Goal: Task Accomplishment & Management: Manage account settings

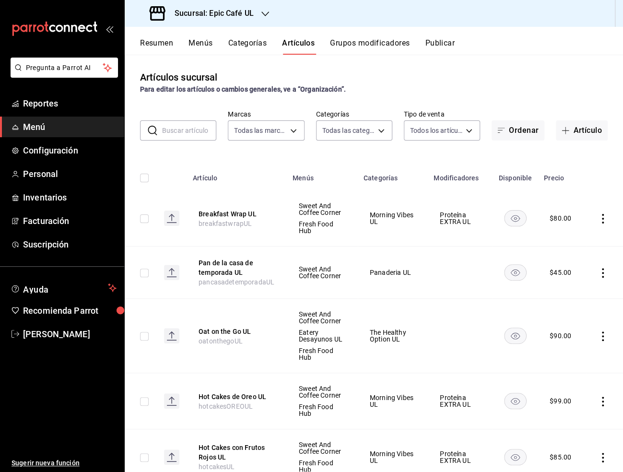
click at [264, 12] on icon "button" at bounding box center [265, 14] width 8 height 8
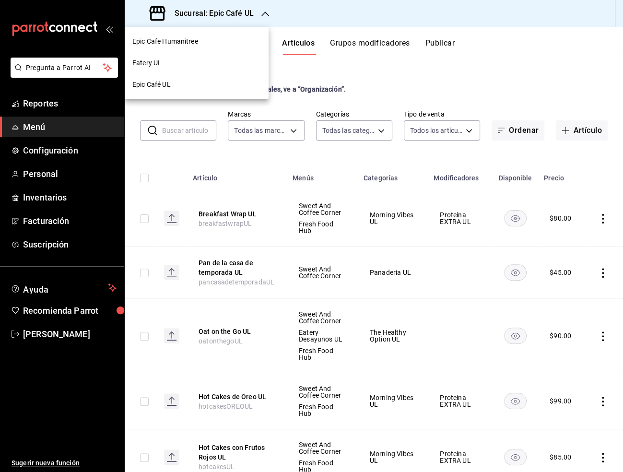
click at [191, 35] on div "Epic Cafe Humanitree" at bounding box center [197, 42] width 144 height 22
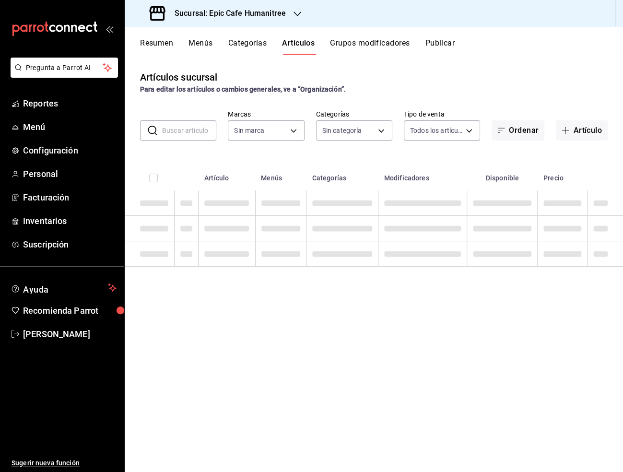
type input "9fab54cc-32ee-4335-a8af-fa557cca6bda,8f498dc2-059d-4a00-9e0e-d85adaa23bc2,0d7a3…"
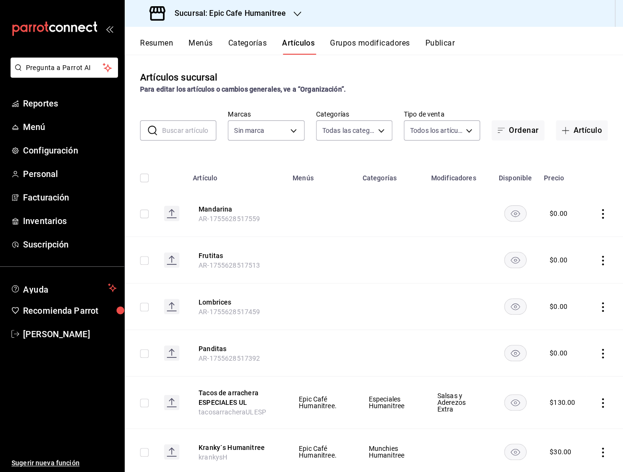
type input "e2a6dcd0-c09b-4f39-b209-5f97019748a2,3f18ad05-55ab-44ea-8b53-c1c2b2db6cb9"
click at [379, 127] on body "Pregunta a Parrot AI Reportes Menú Configuración Personal Facturación Inventari…" at bounding box center [311, 236] width 623 height 472
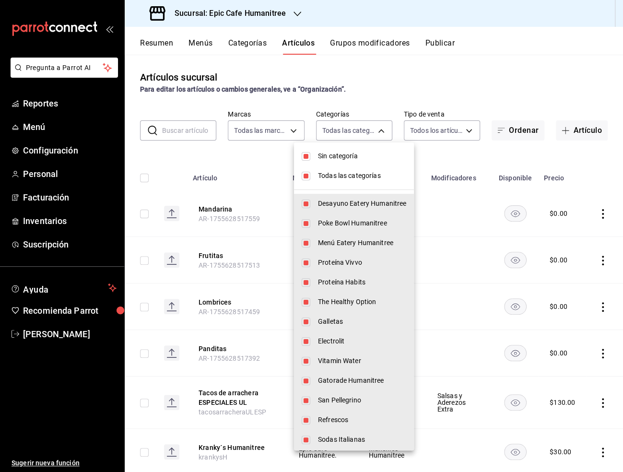
click at [309, 156] on input "checkbox" at bounding box center [306, 156] width 9 height 9
checkbox input "false"
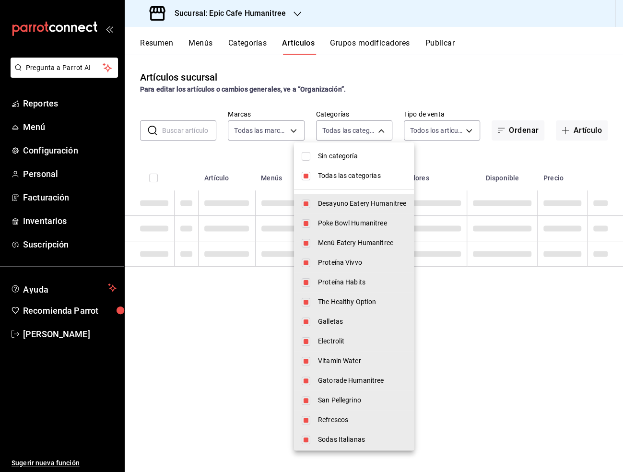
click at [306, 173] on input "checkbox" at bounding box center [306, 176] width 9 height 9
checkbox input "false"
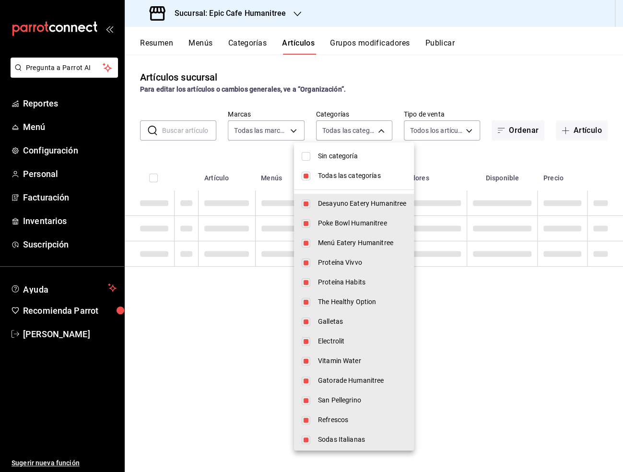
checkbox input "false"
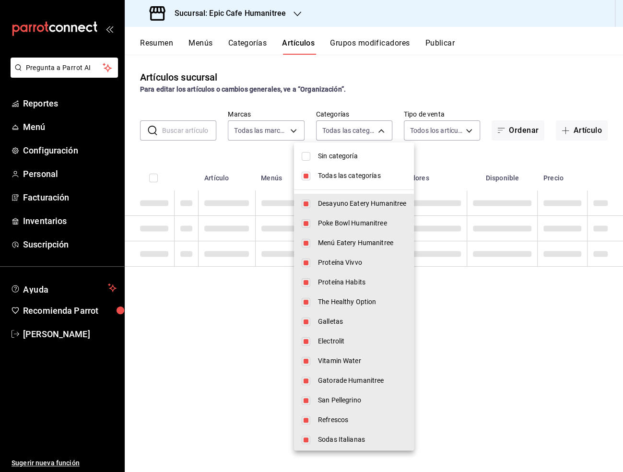
checkbox input "false"
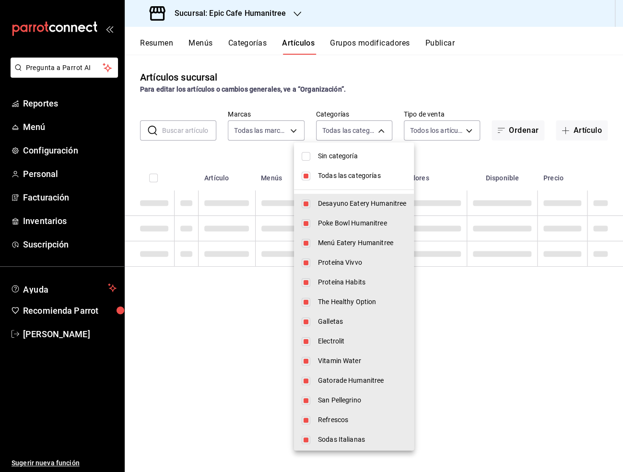
checkbox input "false"
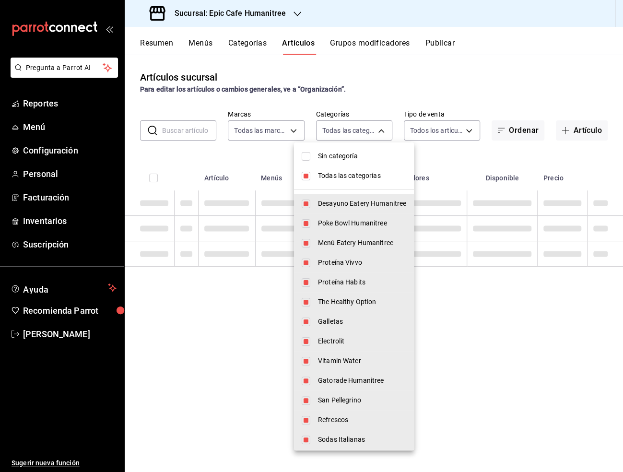
checkbox input "false"
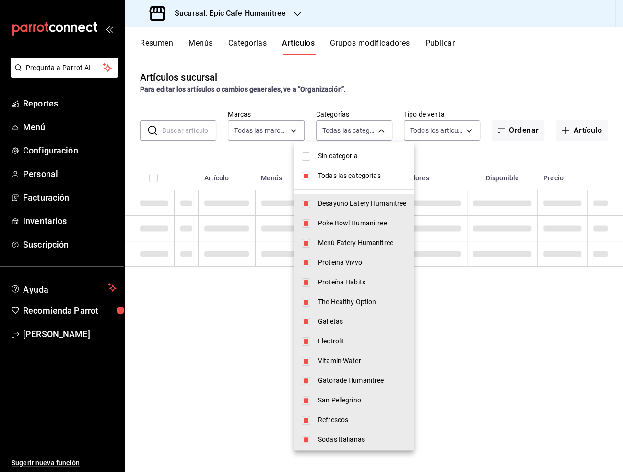
checkbox input "false"
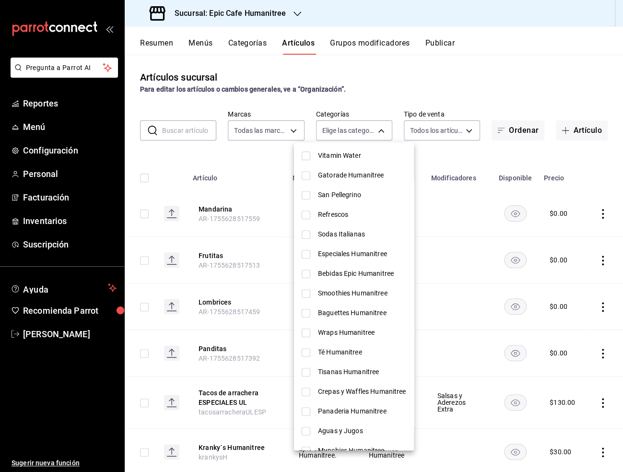
scroll to position [219, 0]
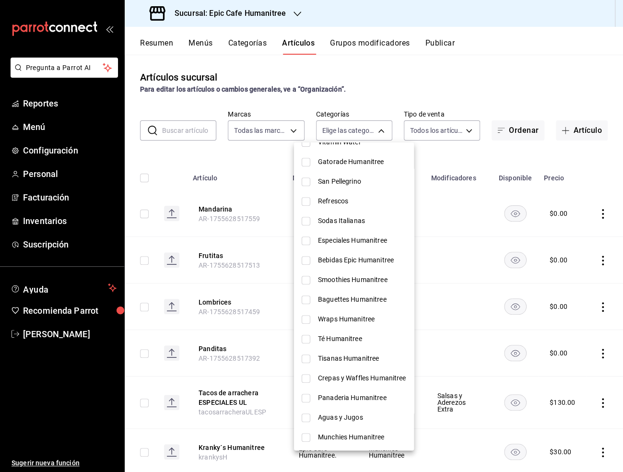
click at [356, 433] on span "Munchies Humanitree" at bounding box center [362, 437] width 88 height 10
type input "619a5604-fb8a-4e7c-bbd3-96bda5c2307d"
checkbox input "true"
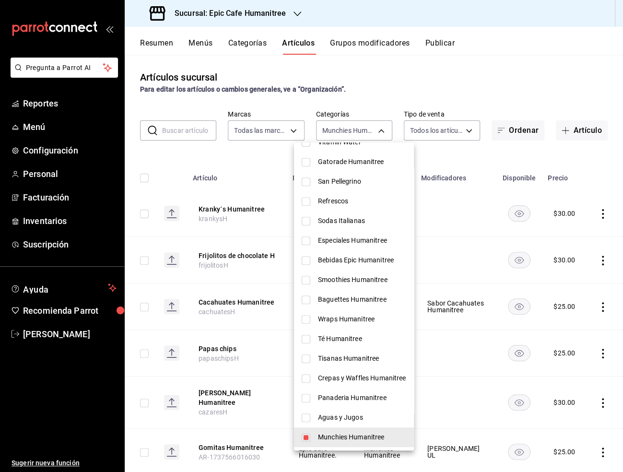
click at [498, 71] on div at bounding box center [311, 236] width 623 height 472
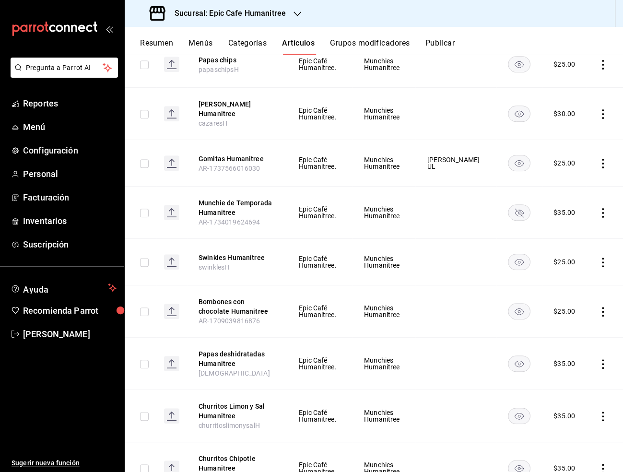
scroll to position [327, 0]
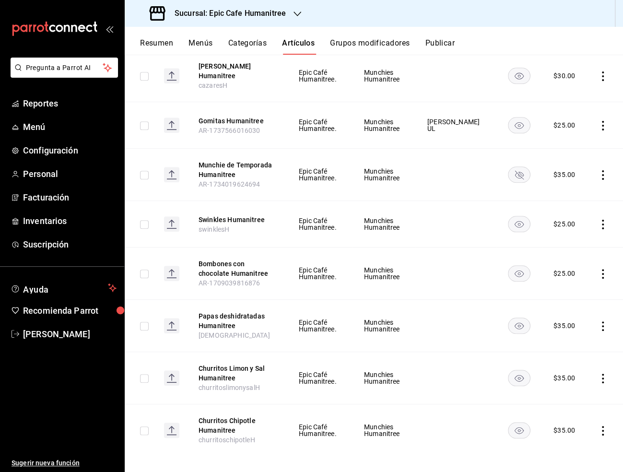
click at [604, 321] on icon "actions" at bounding box center [603, 326] width 10 height 10
click at [586, 334] on li "Editar" at bounding box center [566, 341] width 58 height 20
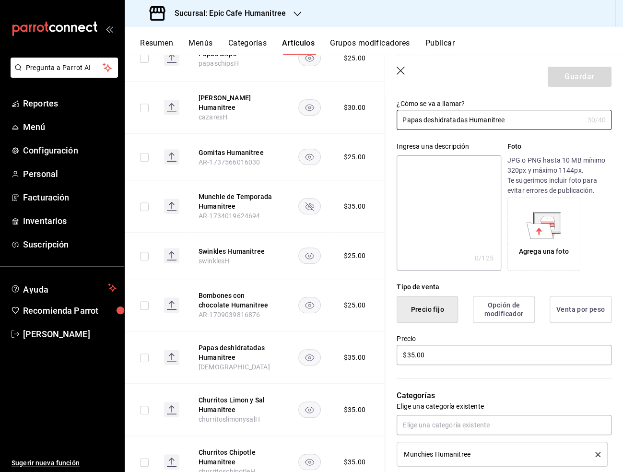
scroll to position [54, 0]
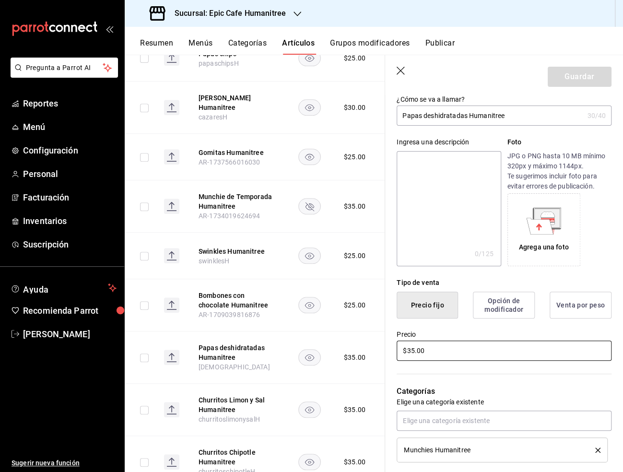
drag, startPoint x: 432, startPoint y: 353, endPoint x: 387, endPoint y: 353, distance: 45.1
click at [387, 353] on div "Precio $35.00" at bounding box center [498, 341] width 226 height 44
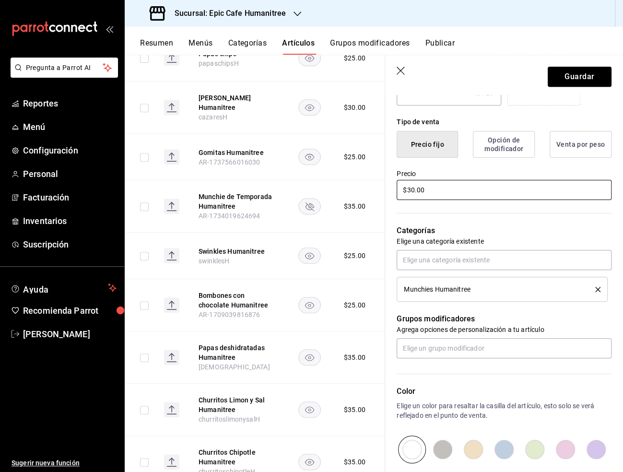
scroll to position [326, 0]
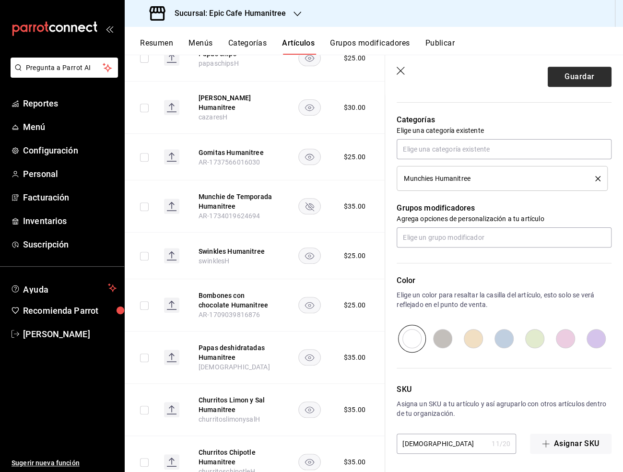
type input "$30.00"
click at [573, 85] on button "Guardar" at bounding box center [580, 77] width 64 height 20
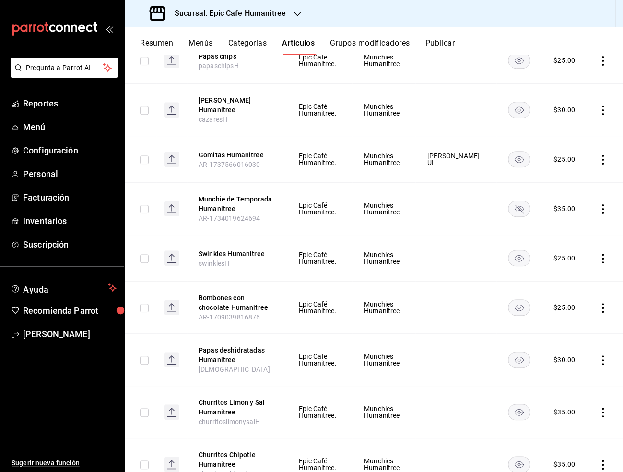
scroll to position [327, 0]
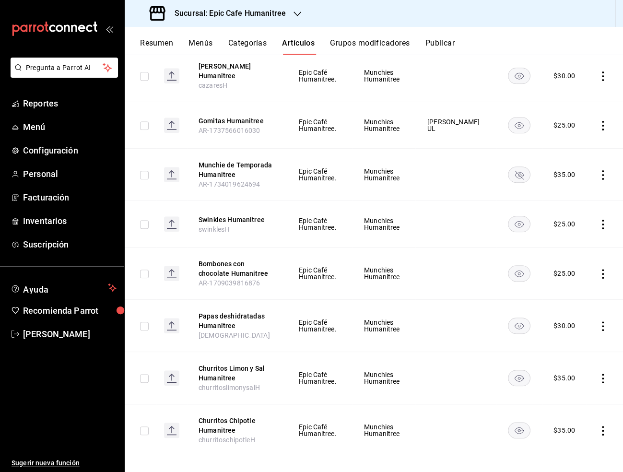
click at [606, 374] on icon "actions" at bounding box center [603, 379] width 10 height 10
click at [582, 408] on span "Duplicar" at bounding box center [574, 413] width 25 height 10
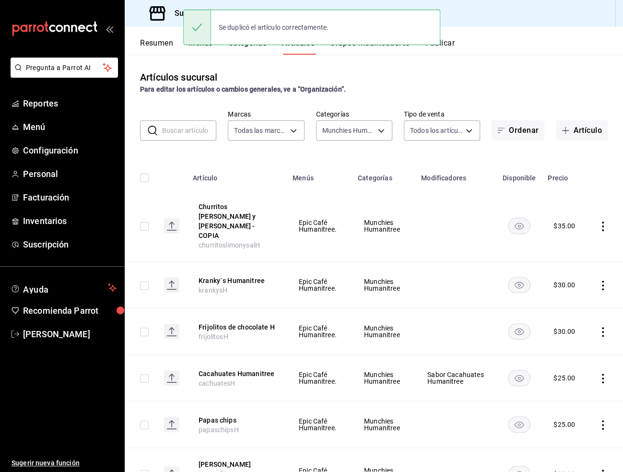
click at [599, 211] on td at bounding box center [605, 225] width 36 height 71
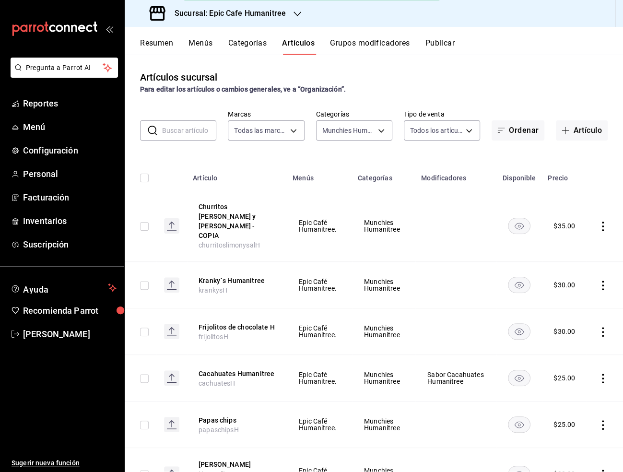
click at [605, 222] on icon "actions" at bounding box center [603, 227] width 10 height 10
click at [584, 236] on span "Editar" at bounding box center [574, 239] width 25 height 10
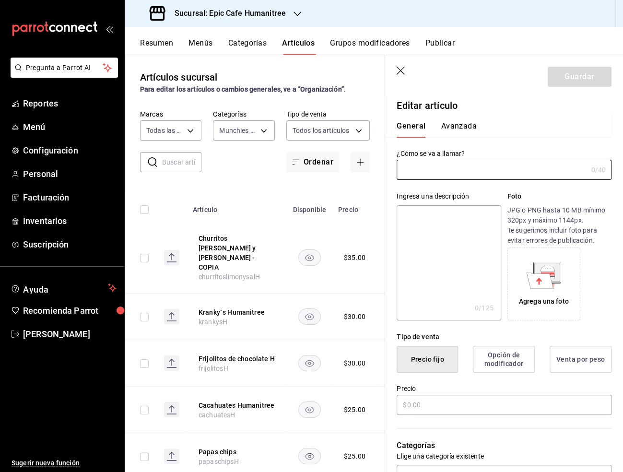
type input "Churritos [PERSON_NAME] y [PERSON_NAME] - COPIA"
type input "churritoslimonysalH"
type input "$35.00"
drag, startPoint x: 504, startPoint y: 171, endPoint x: 393, endPoint y: 170, distance: 110.8
click at [393, 170] on div "¿Cómo se va a llamar? Churritos [PERSON_NAME] y [PERSON_NAME] - COPIA 30 /40 ¿C…" at bounding box center [498, 159] width 226 height 42
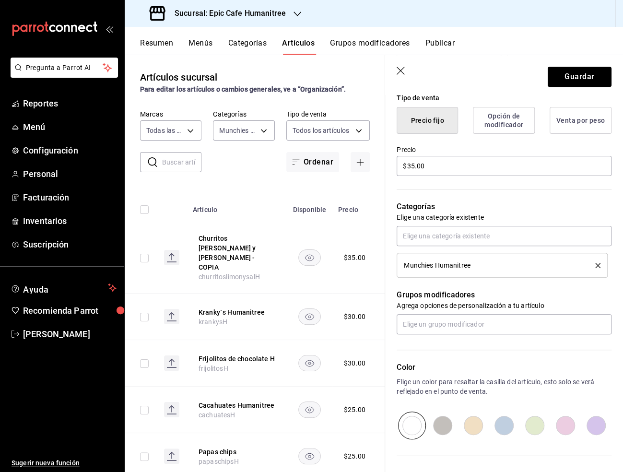
scroll to position [326, 0]
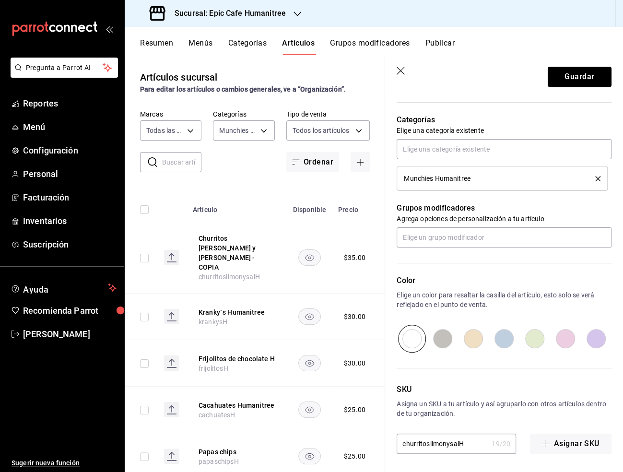
type input "Munchies Tamaxile Humanitree"
drag, startPoint x: 466, startPoint y: 441, endPoint x: 391, endPoint y: 434, distance: 75.1
click at [391, 434] on div "SKU Asigna un SKU a tu artículo y así agruparlo con otros artículos dentro de t…" at bounding box center [498, 403] width 226 height 101
type input "tamaxileHumanitree"
click at [583, 79] on button "Guardar" at bounding box center [580, 77] width 64 height 20
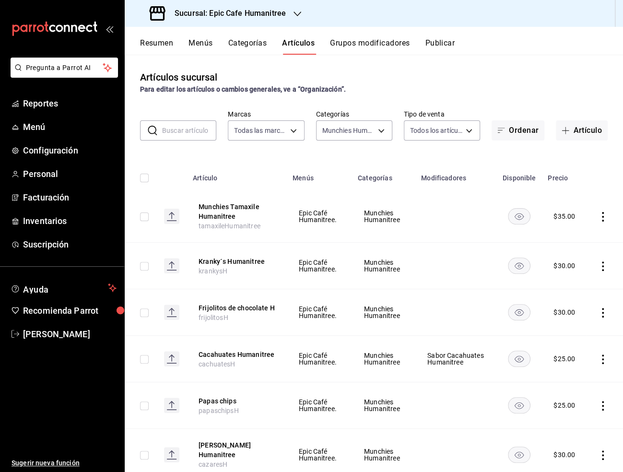
click at [374, 46] on button "Grupos modificadores" at bounding box center [370, 46] width 80 height 16
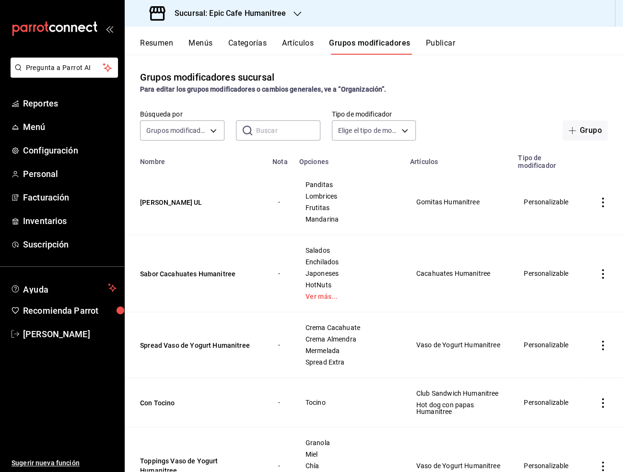
click at [603, 201] on icon "actions" at bounding box center [603, 203] width 10 height 10
click at [580, 243] on span "Duplicar" at bounding box center [574, 244] width 25 height 10
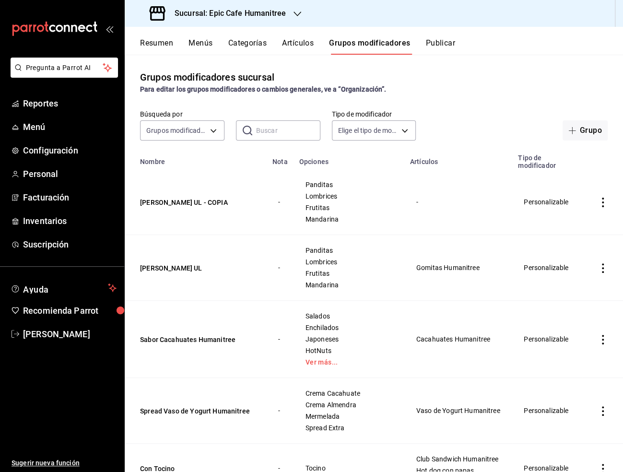
click at [606, 206] on icon "actions" at bounding box center [603, 203] width 10 height 10
click at [569, 228] on span "Editar" at bounding box center [574, 224] width 25 height 10
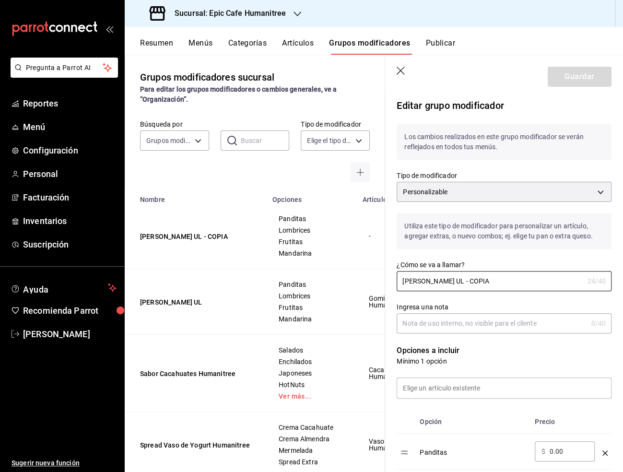
drag, startPoint x: 502, startPoint y: 284, endPoint x: 395, endPoint y: 283, distance: 106.5
click at [395, 283] on div "¿Cómo se va a llamar? Sabor Gomitas [STREET_ADDRESS] ¿Cómo se va a llamar?" at bounding box center [498, 270] width 226 height 42
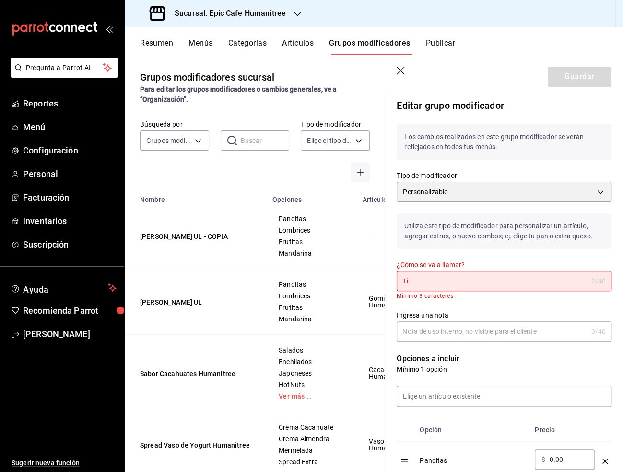
type input "T"
type input "S"
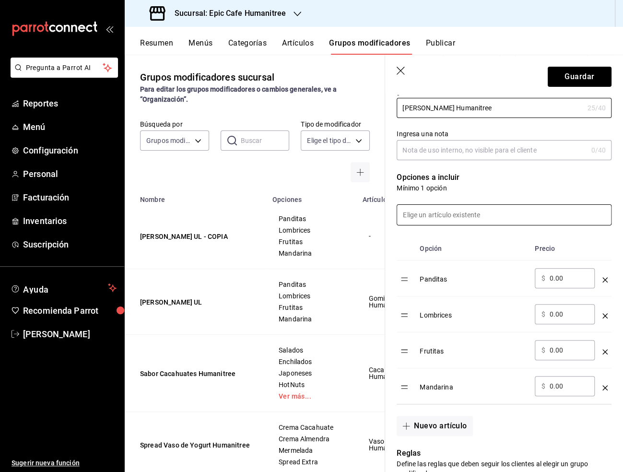
scroll to position [221, 0]
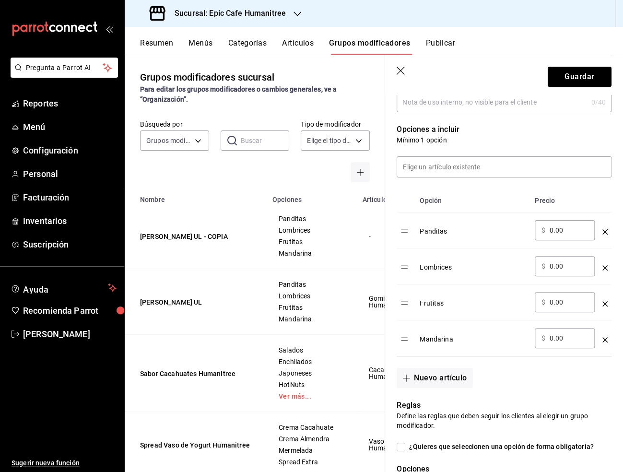
type input "[PERSON_NAME] Humanitree"
click at [603, 229] on icon "optionsTable" at bounding box center [605, 231] width 5 height 5
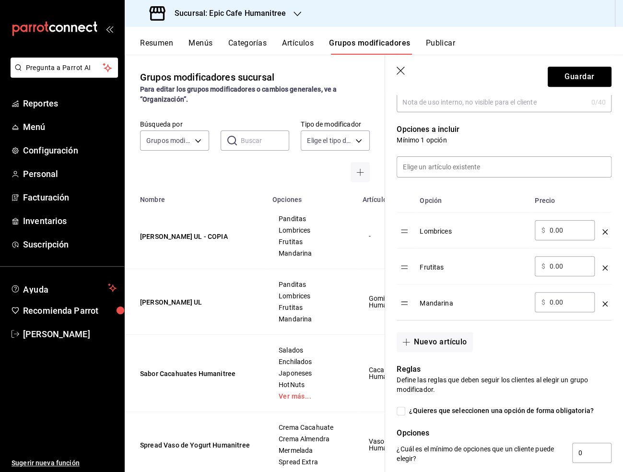
click at [603, 229] on icon "optionsTable" at bounding box center [605, 231] width 5 height 5
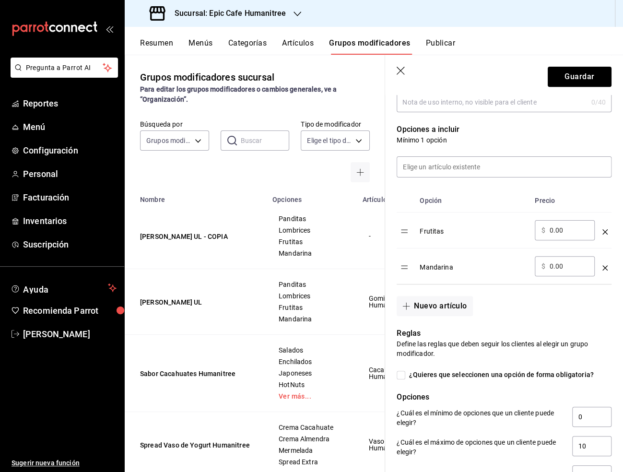
click at [603, 229] on icon "optionsTable" at bounding box center [605, 231] width 5 height 5
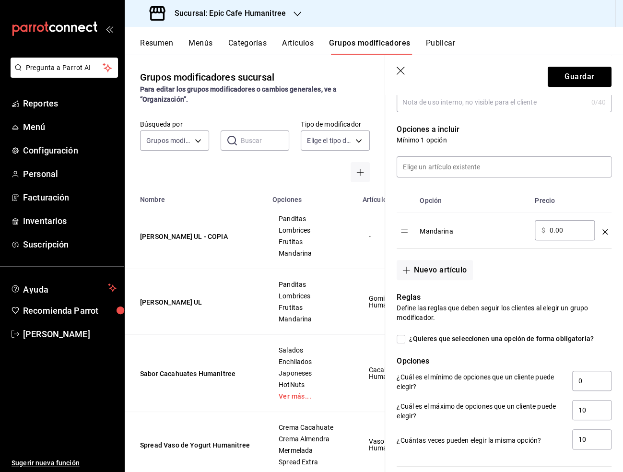
click at [603, 229] on icon "optionsTable" at bounding box center [605, 231] width 5 height 5
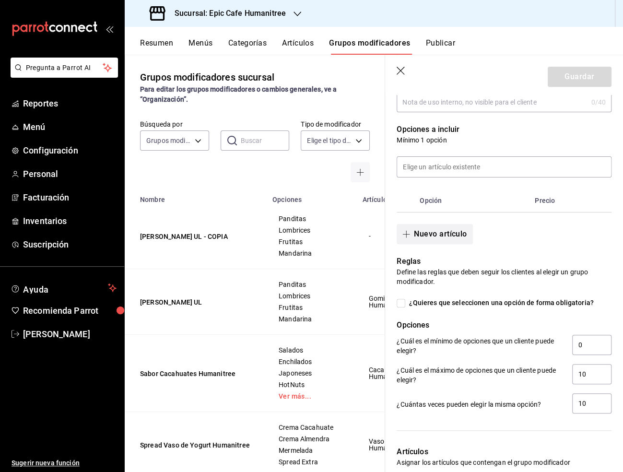
click at [451, 235] on button "Nuevo artículo" at bounding box center [435, 234] width 76 height 20
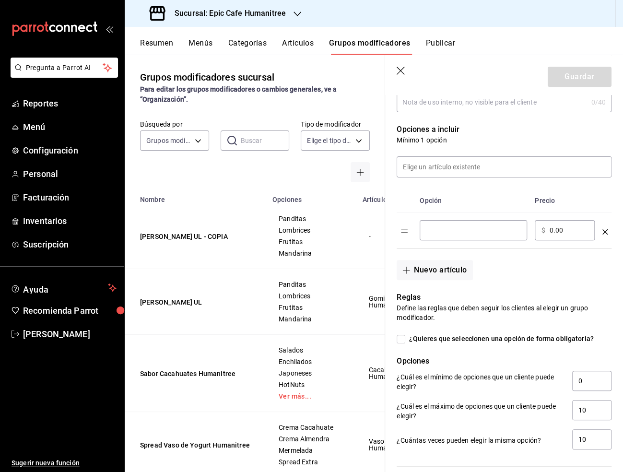
click at [450, 230] on input "optionsTable" at bounding box center [474, 230] width 94 height 10
type input "Xtremes"
click at [448, 261] on button "Nuevo artículo" at bounding box center [435, 270] width 76 height 20
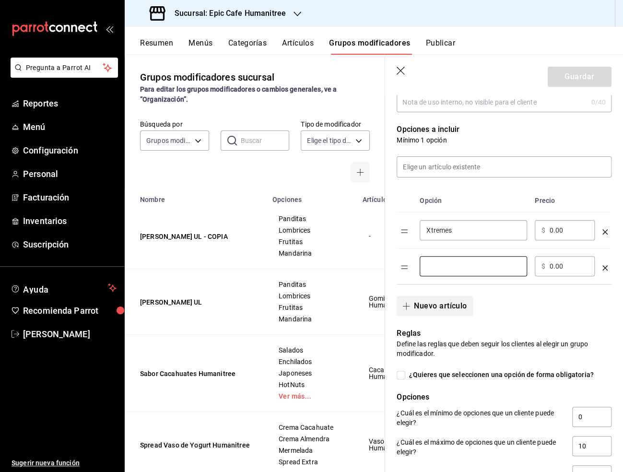
click at [448, 261] on input "optionsTable" at bounding box center [474, 266] width 94 height 10
type input "Skittles"
click at [449, 304] on button "Nuevo artículo" at bounding box center [435, 306] width 76 height 20
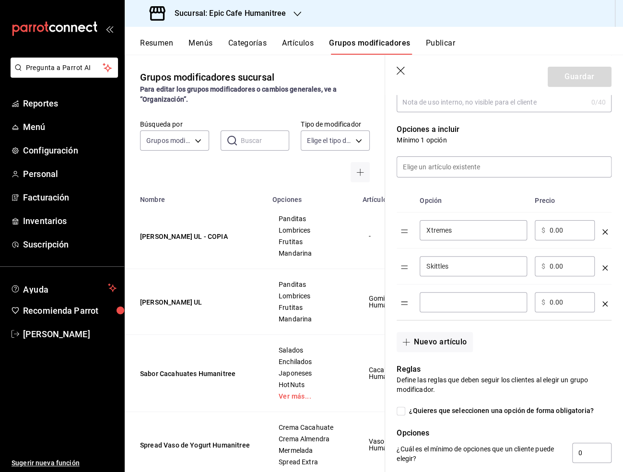
click at [475, 304] on input "optionsTable" at bounding box center [474, 302] width 94 height 10
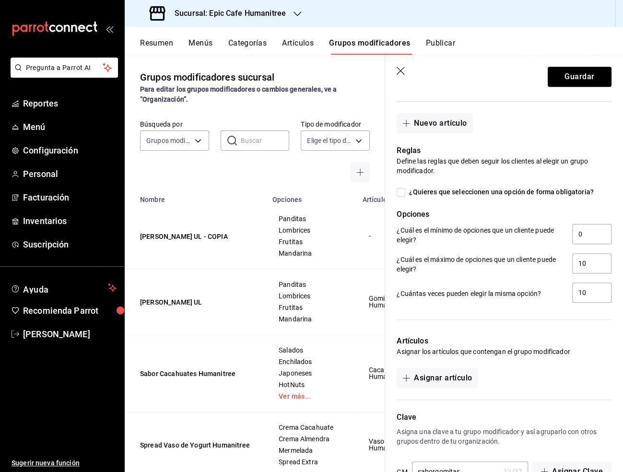
scroll to position [468, 0]
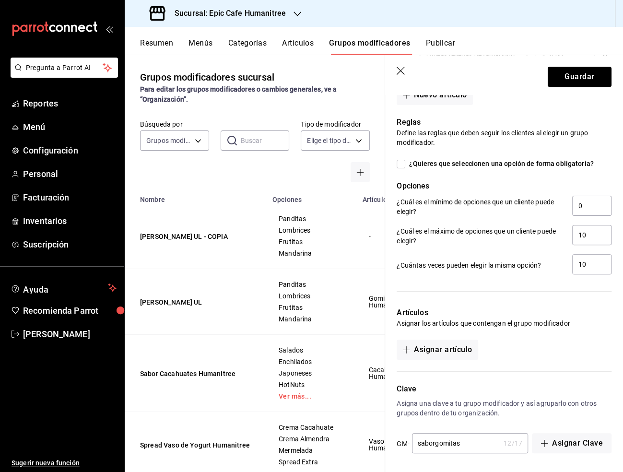
type input "Obleas rellenas de tamarindo"
drag, startPoint x: 463, startPoint y: 443, endPoint x: 411, endPoint y: 440, distance: 52.3
click at [411, 440] on div "GM- saborgomitas 12 / 17 ​" at bounding box center [462, 443] width 131 height 21
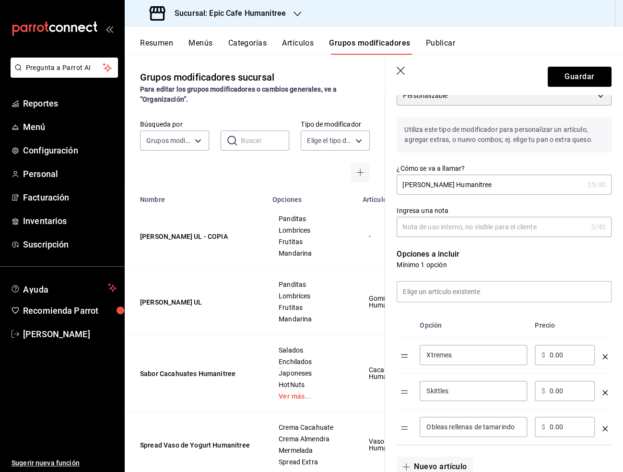
scroll to position [0, 0]
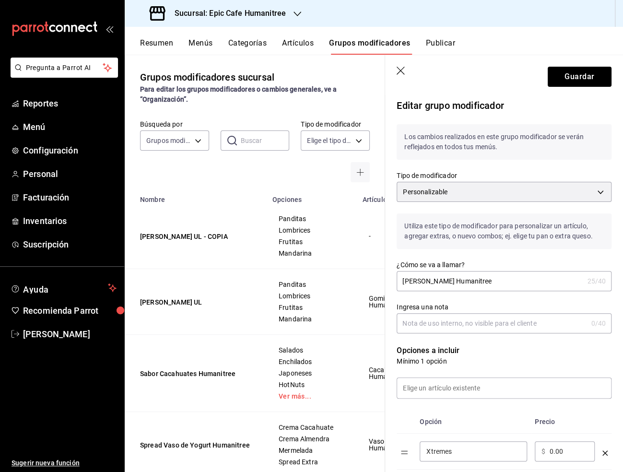
type input "sabortamaxiles"
click at [582, 87] on header "Guardar" at bounding box center [504, 74] width 238 height 39
click at [580, 78] on button "Guardar" at bounding box center [580, 77] width 64 height 20
